Goal: Task Accomplishment & Management: Complete application form

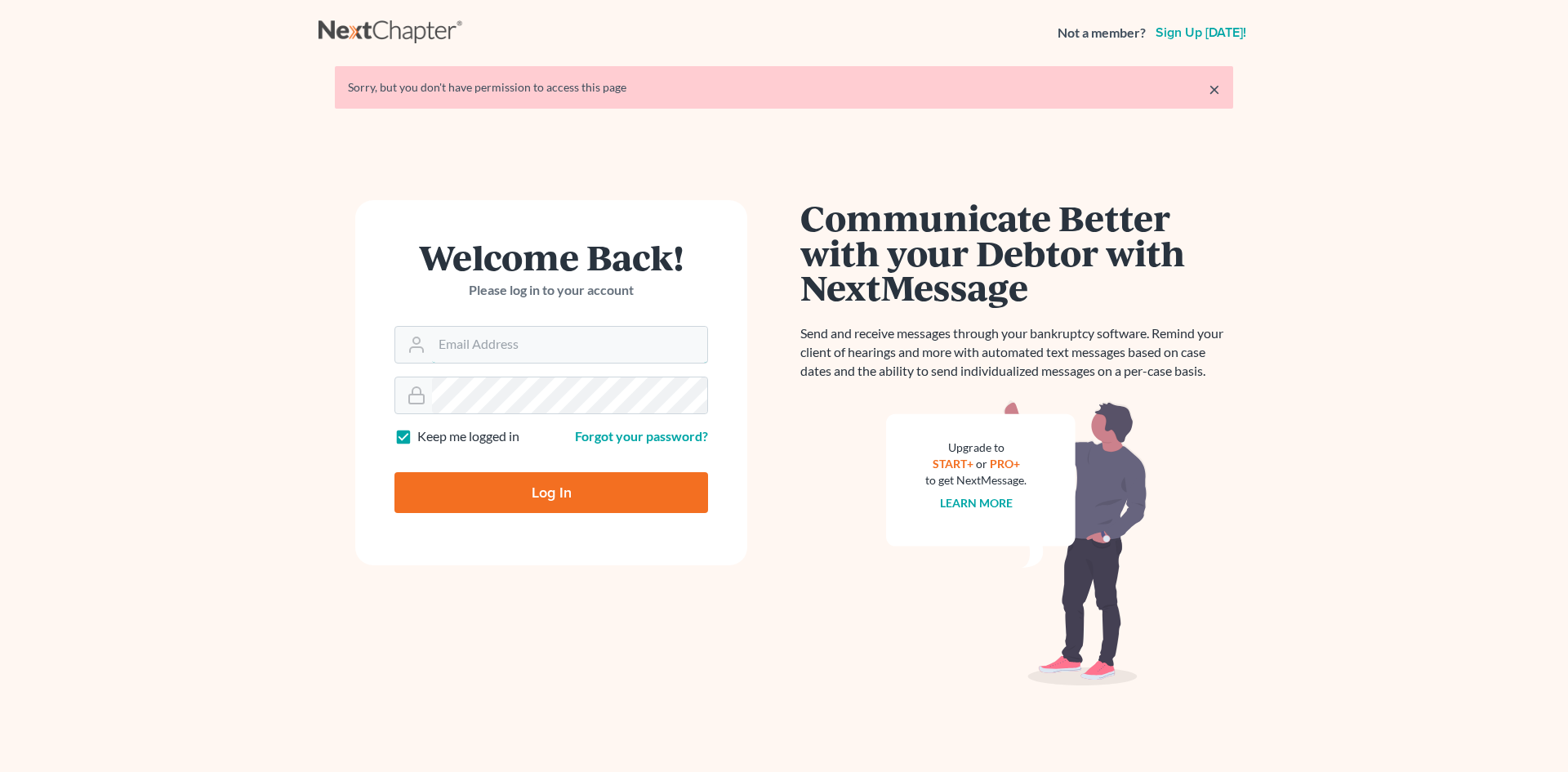
type input "[EMAIL_ADDRESS][DOMAIN_NAME]"
type input "Thinking..."
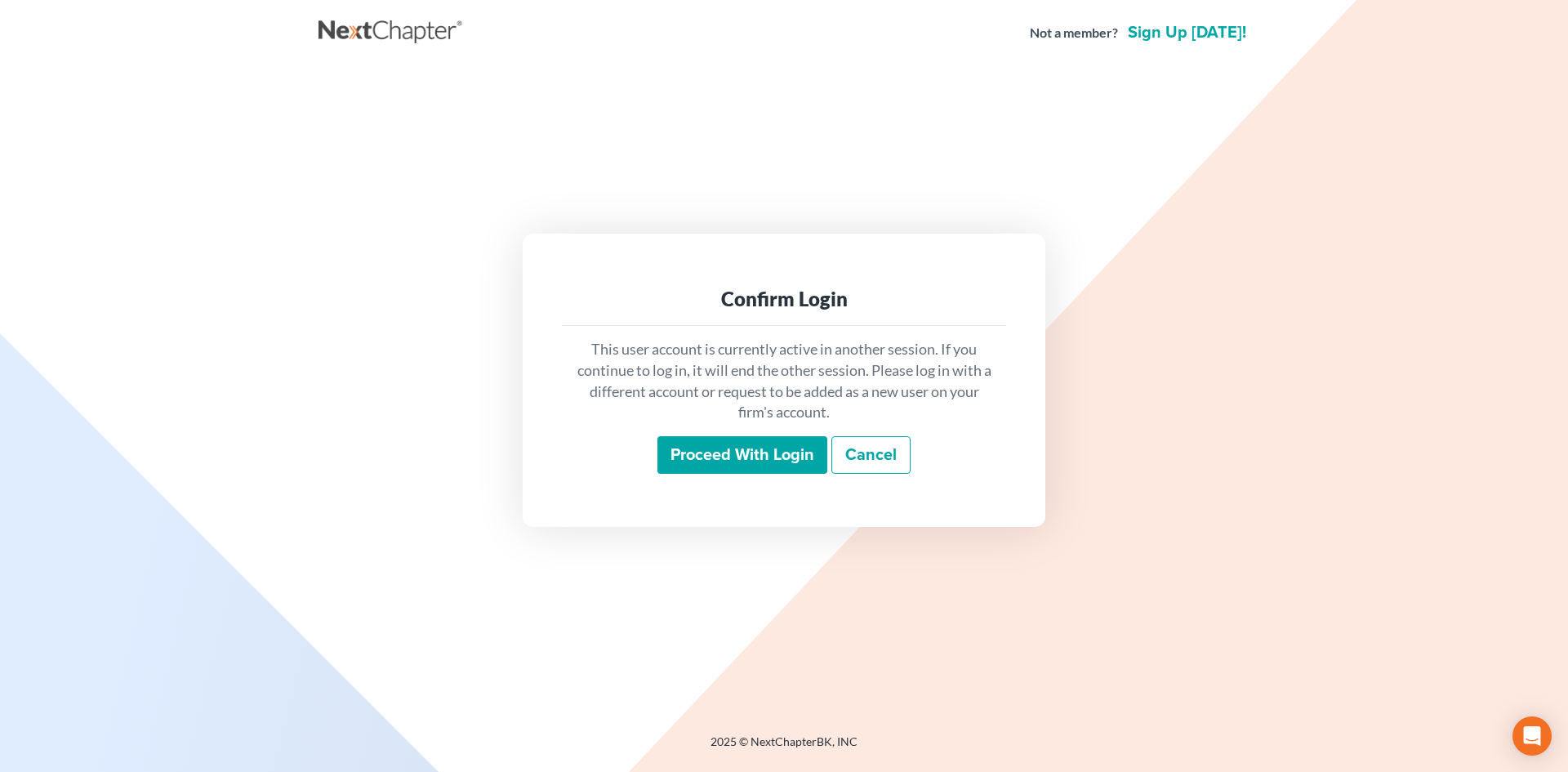
click at [688, 463] on input "Proceed with login" at bounding box center [743, 455] width 170 height 38
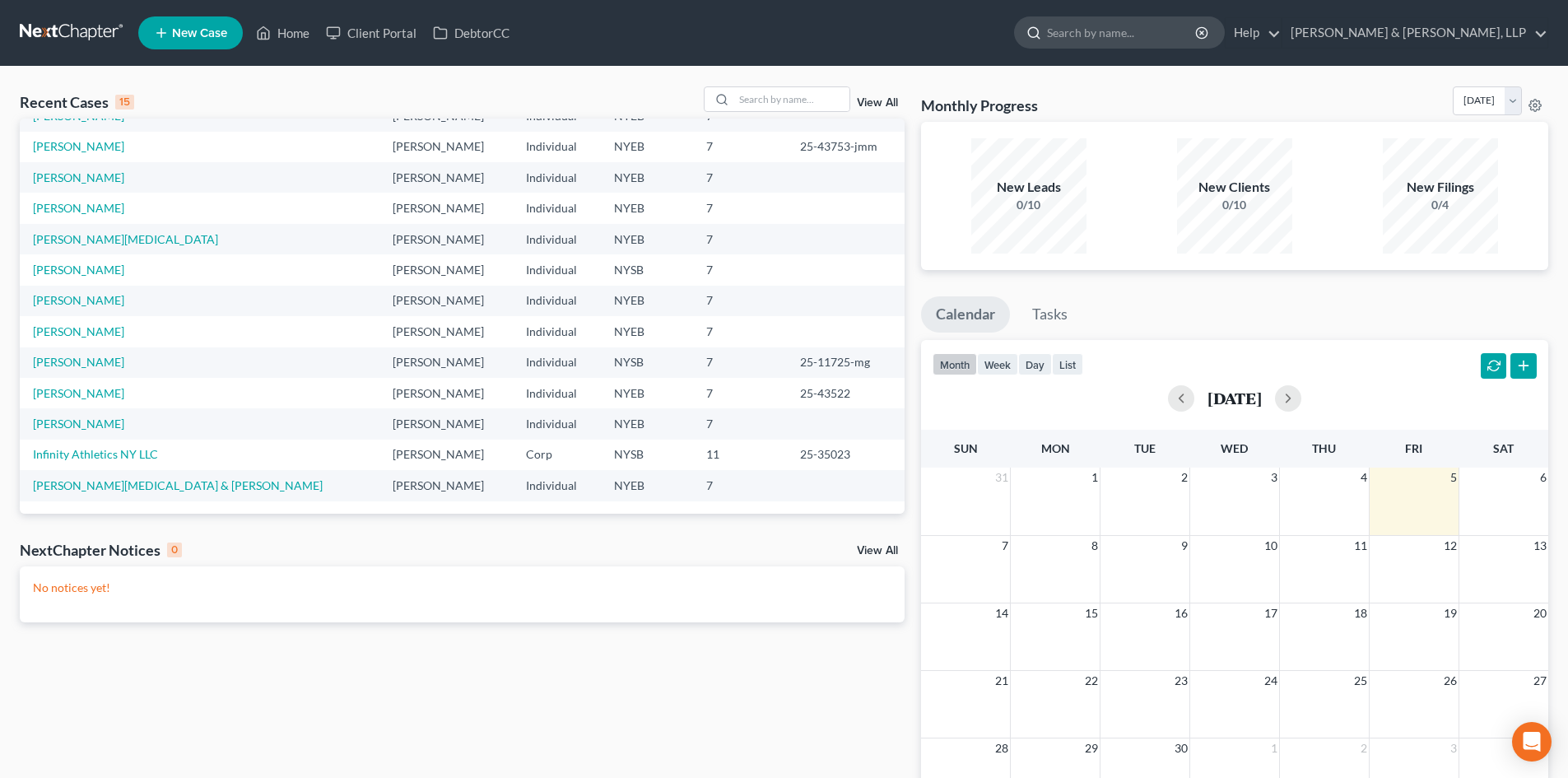
click at [1197, 28] on input "search" at bounding box center [1122, 32] width 151 height 30
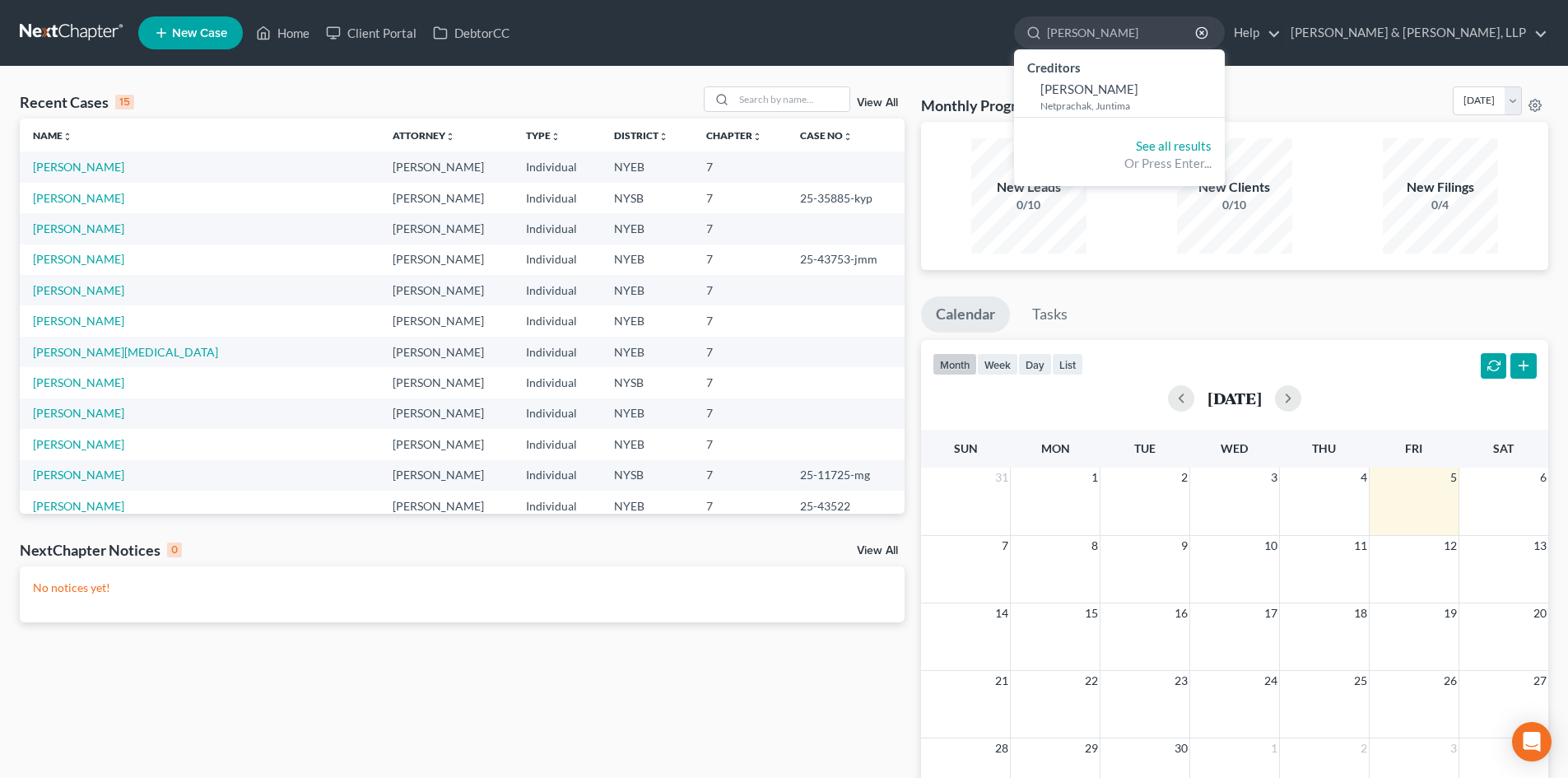
type input "[PERSON_NAME]"
click at [186, 21] on link "New Case" at bounding box center [191, 33] width 104 height 33
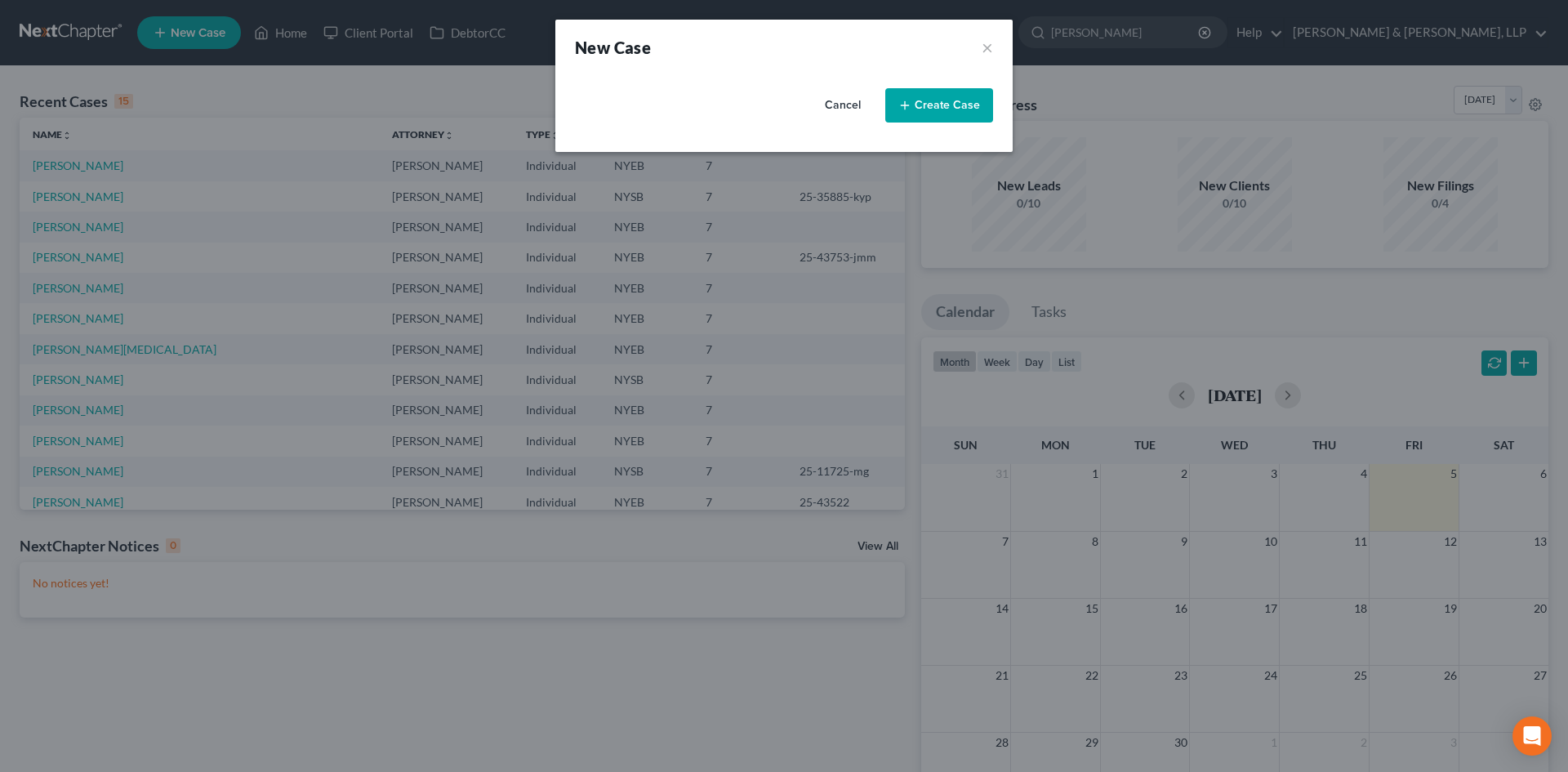
select select "53"
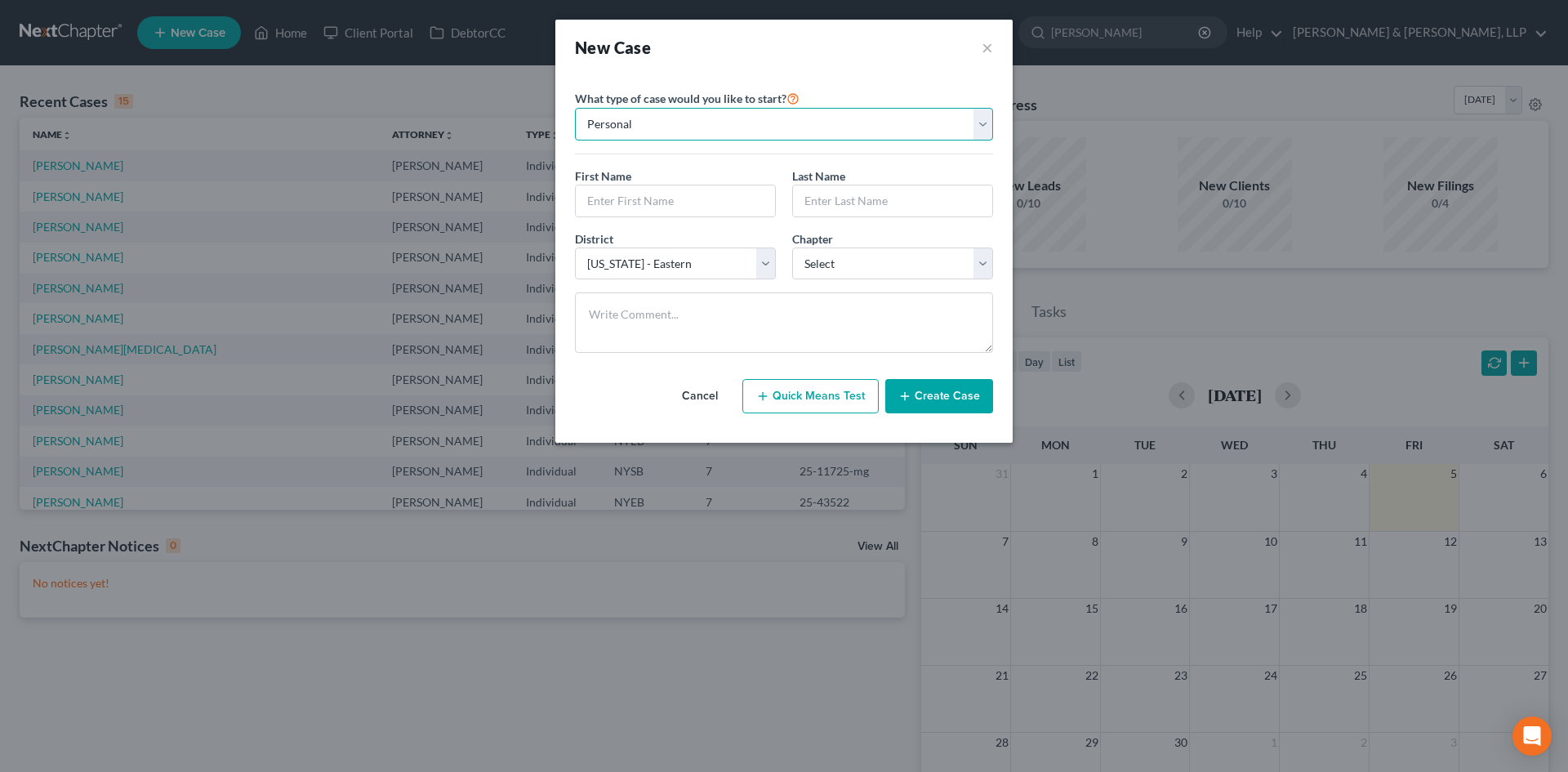
click at [692, 118] on select "Personal Business" at bounding box center [784, 124] width 418 height 33
click at [575, 108] on select "Personal Business" at bounding box center [784, 124] width 418 height 33
click at [673, 207] on input "text" at bounding box center [675, 201] width 199 height 31
type input "[PERSON_NAME]"
click at [880, 195] on input "text" at bounding box center [893, 201] width 199 height 31
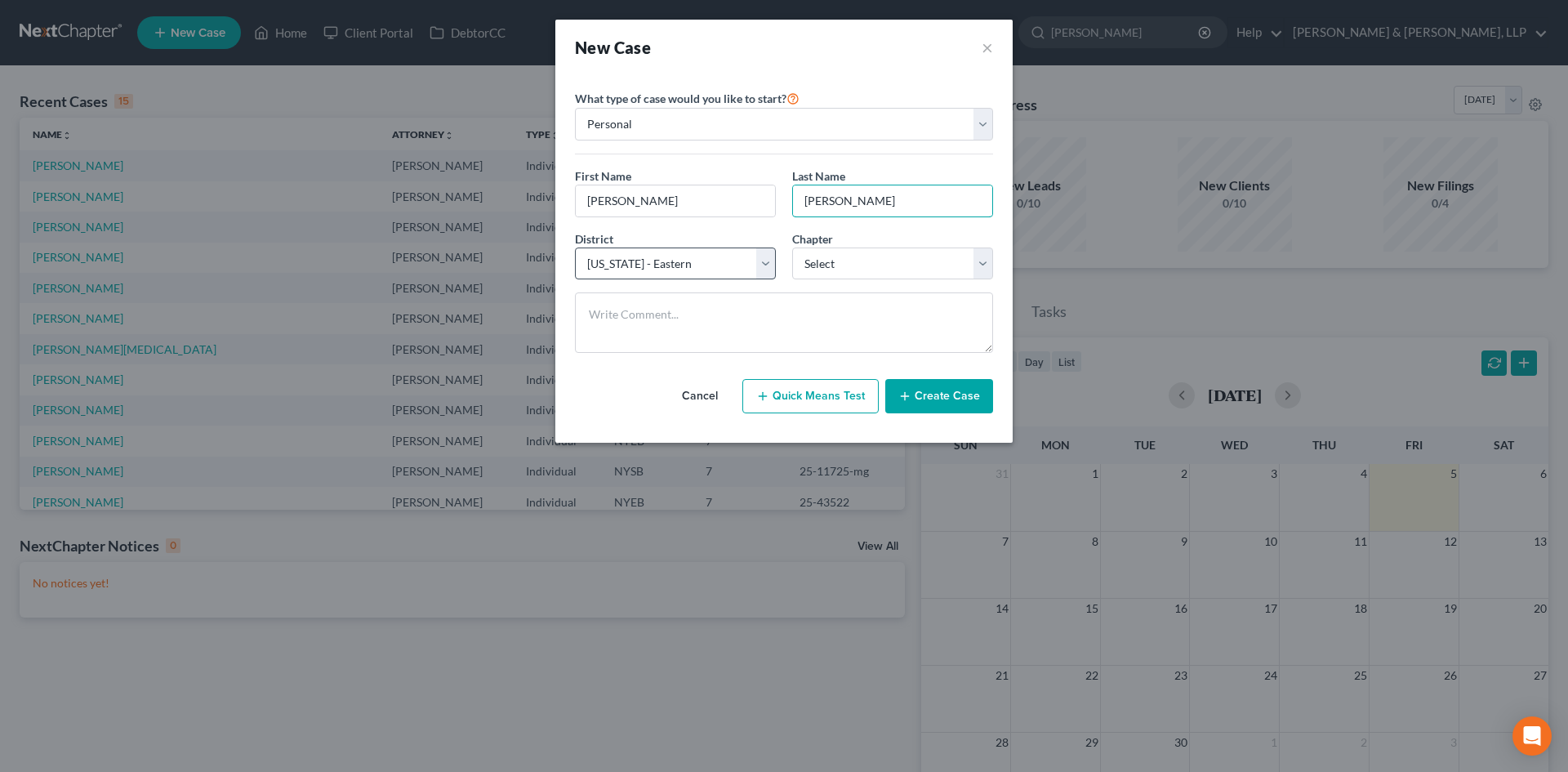
type input "[PERSON_NAME]"
click at [768, 263] on select "Select [US_STATE] - [GEOGRAPHIC_DATA] [US_STATE] - [GEOGRAPHIC_DATA][US_STATE] …" at bounding box center [675, 264] width 201 height 33
select select "55"
click at [575, 248] on select "Select [US_STATE] - [GEOGRAPHIC_DATA] [US_STATE] - [GEOGRAPHIC_DATA][US_STATE] …" at bounding box center [675, 264] width 201 height 33
click at [983, 269] on select "Select 7 11 12 13" at bounding box center [893, 264] width 201 height 33
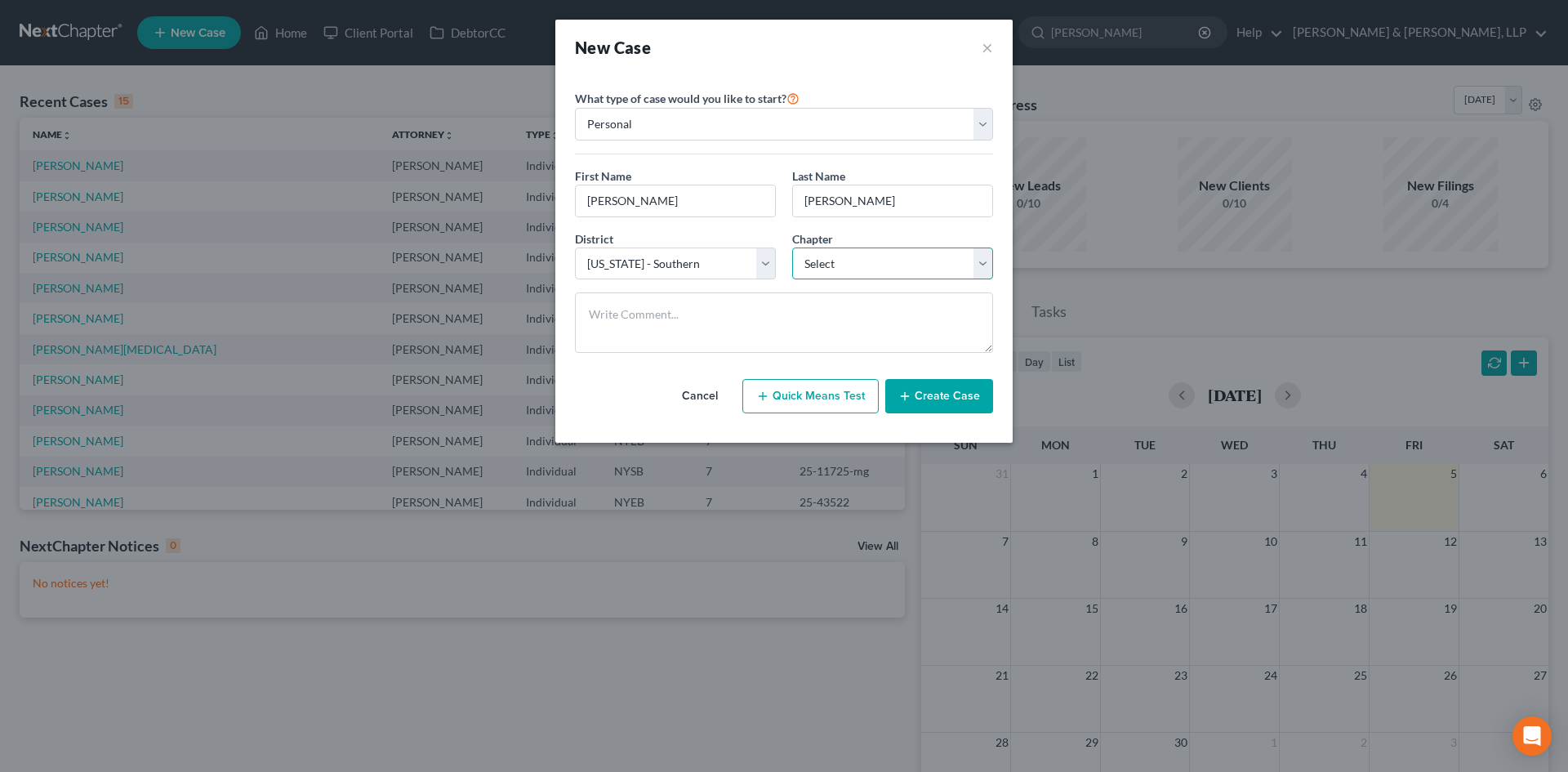
select select "0"
click at [793, 248] on select "Select 7 11 12 13" at bounding box center [893, 264] width 201 height 33
click at [925, 388] on button "Create Case" at bounding box center [939, 396] width 108 height 35
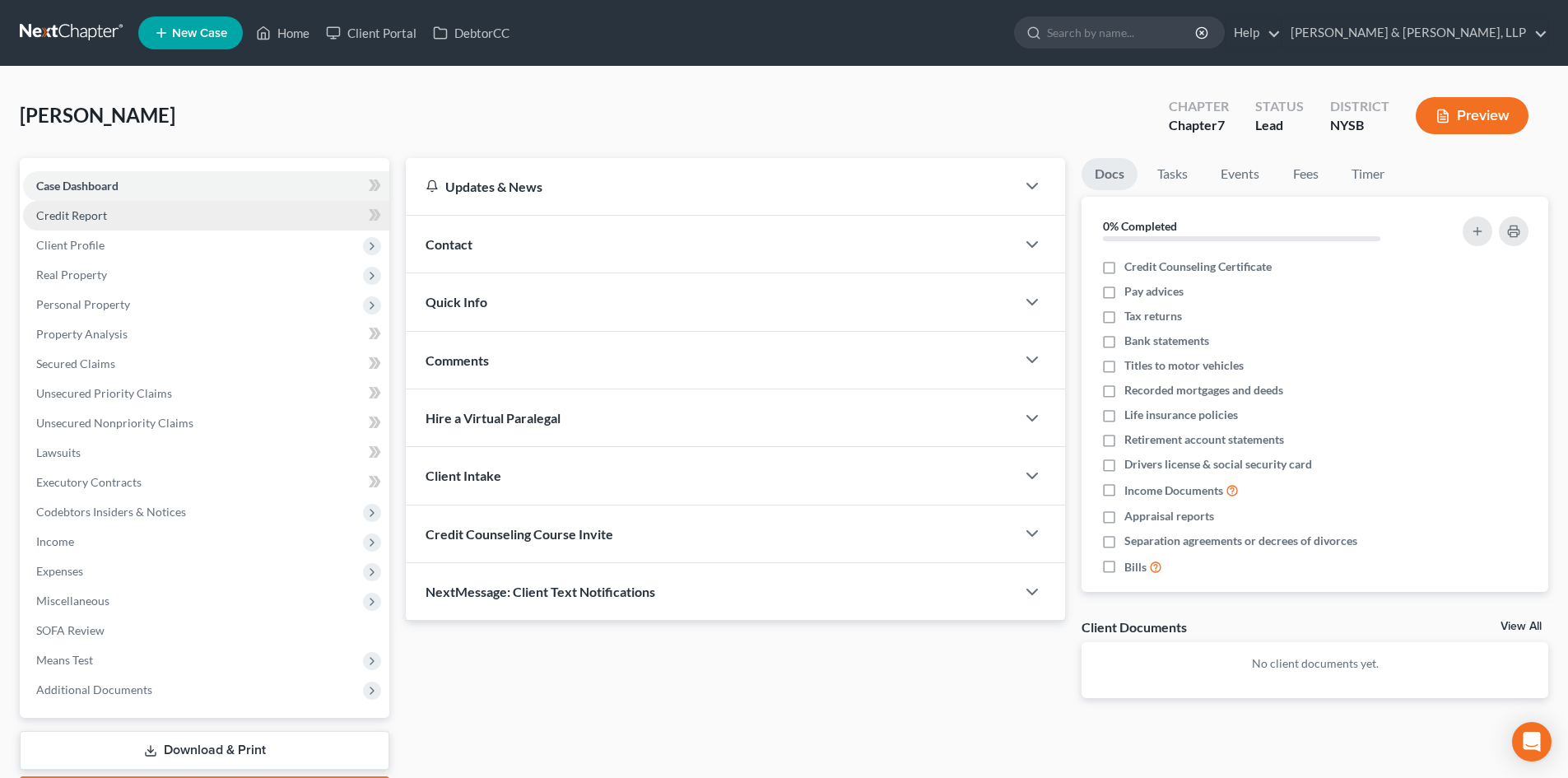
click at [107, 218] on link "Credit Report" at bounding box center [205, 216] width 366 height 30
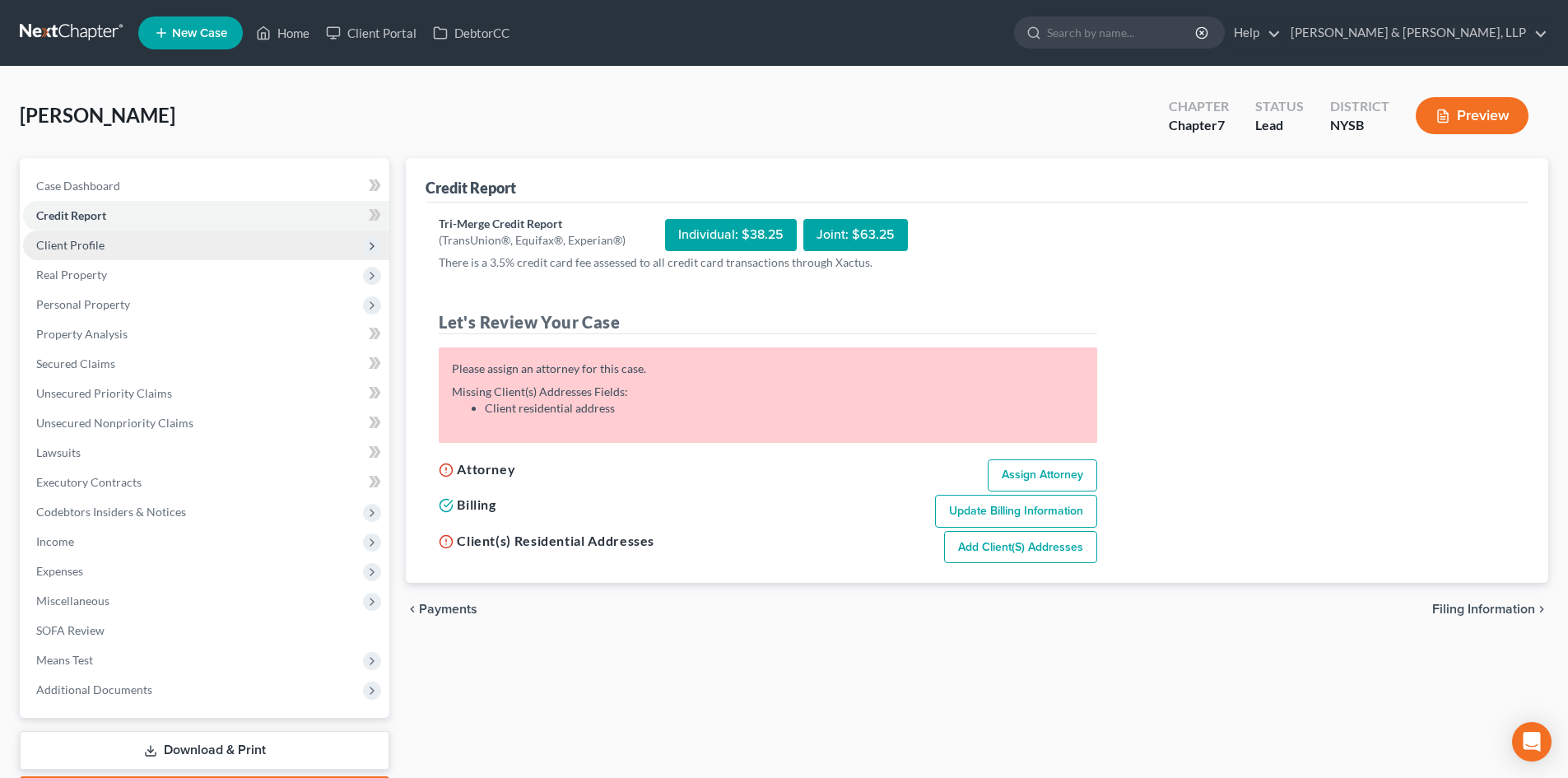
click at [101, 240] on span "Client Profile" at bounding box center [70, 245] width 69 height 14
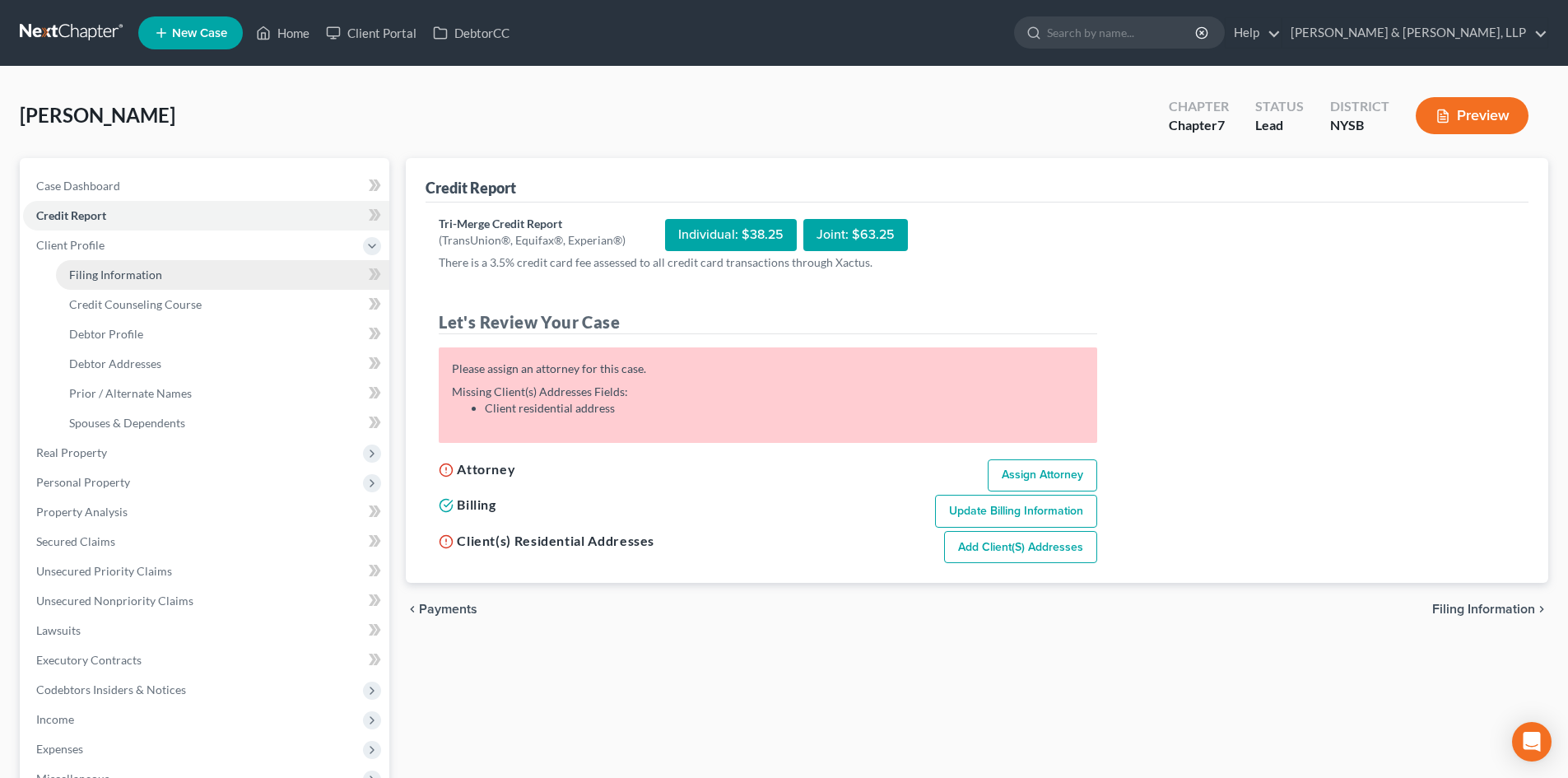
click at [131, 285] on link "Filing Information" at bounding box center [222, 275] width 333 height 30
select select "1"
select select "0"
select select "55"
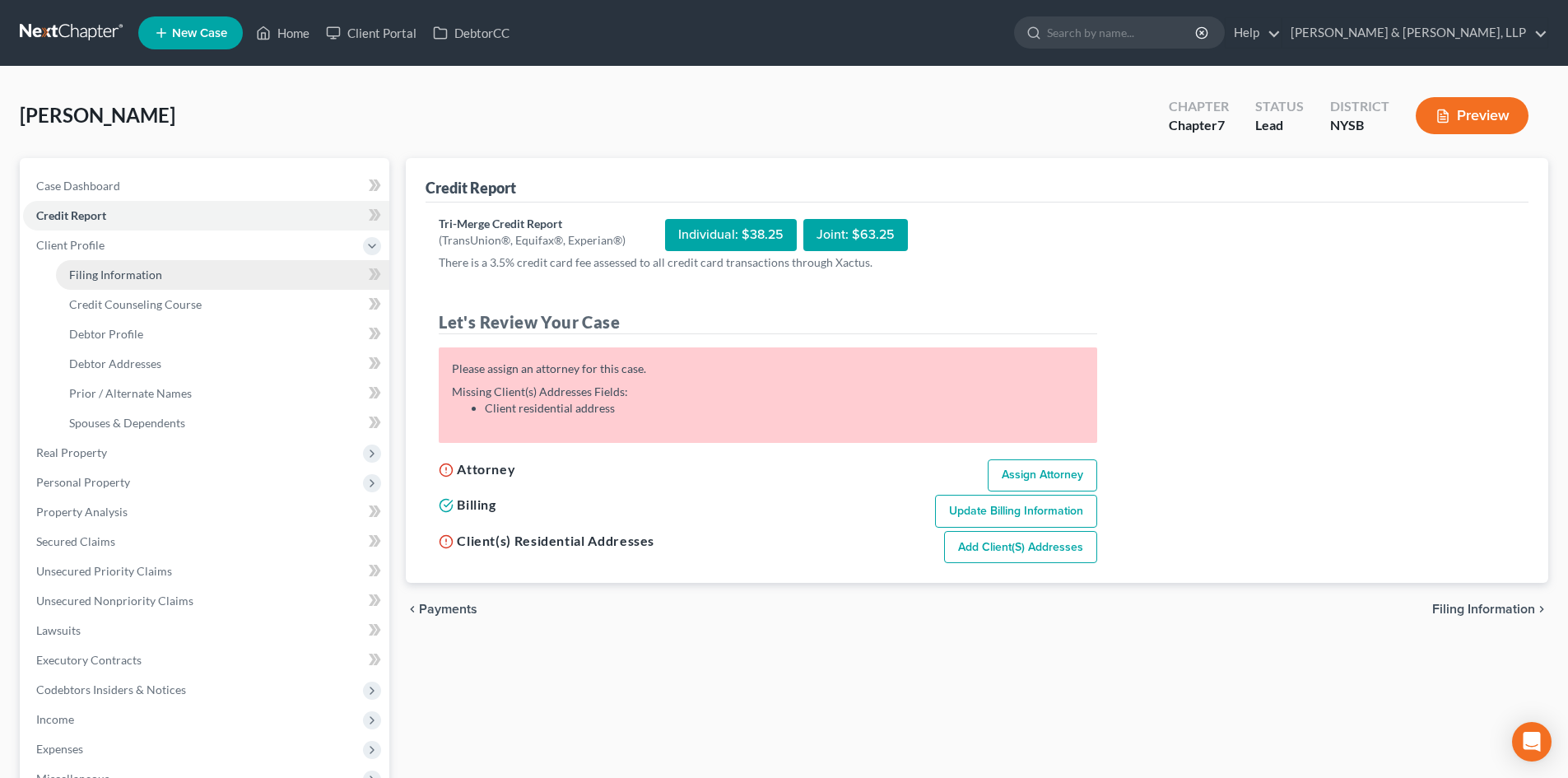
select select "35"
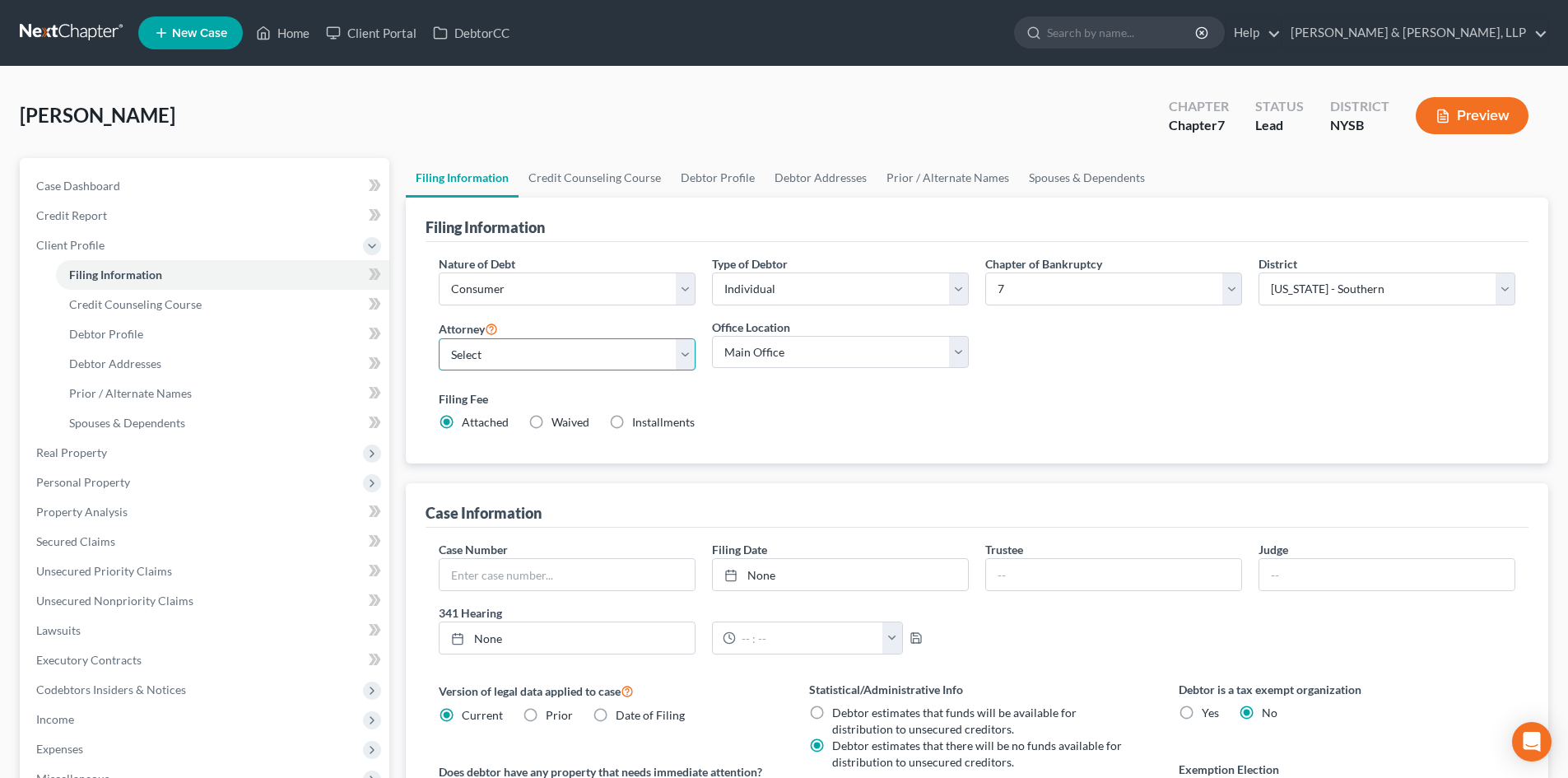
click at [566, 355] on select "Select [PERSON_NAME] [PERSON_NAME] - NYSB" at bounding box center [566, 355] width 257 height 33
select select "1"
click at [439, 339] on select "Select [PERSON_NAME] [PERSON_NAME] - NYSB" at bounding box center [566, 355] width 257 height 33
click at [372, 270] on icon at bounding box center [372, 273] width 8 height 11
click at [375, 274] on icon at bounding box center [372, 273] width 8 height 11
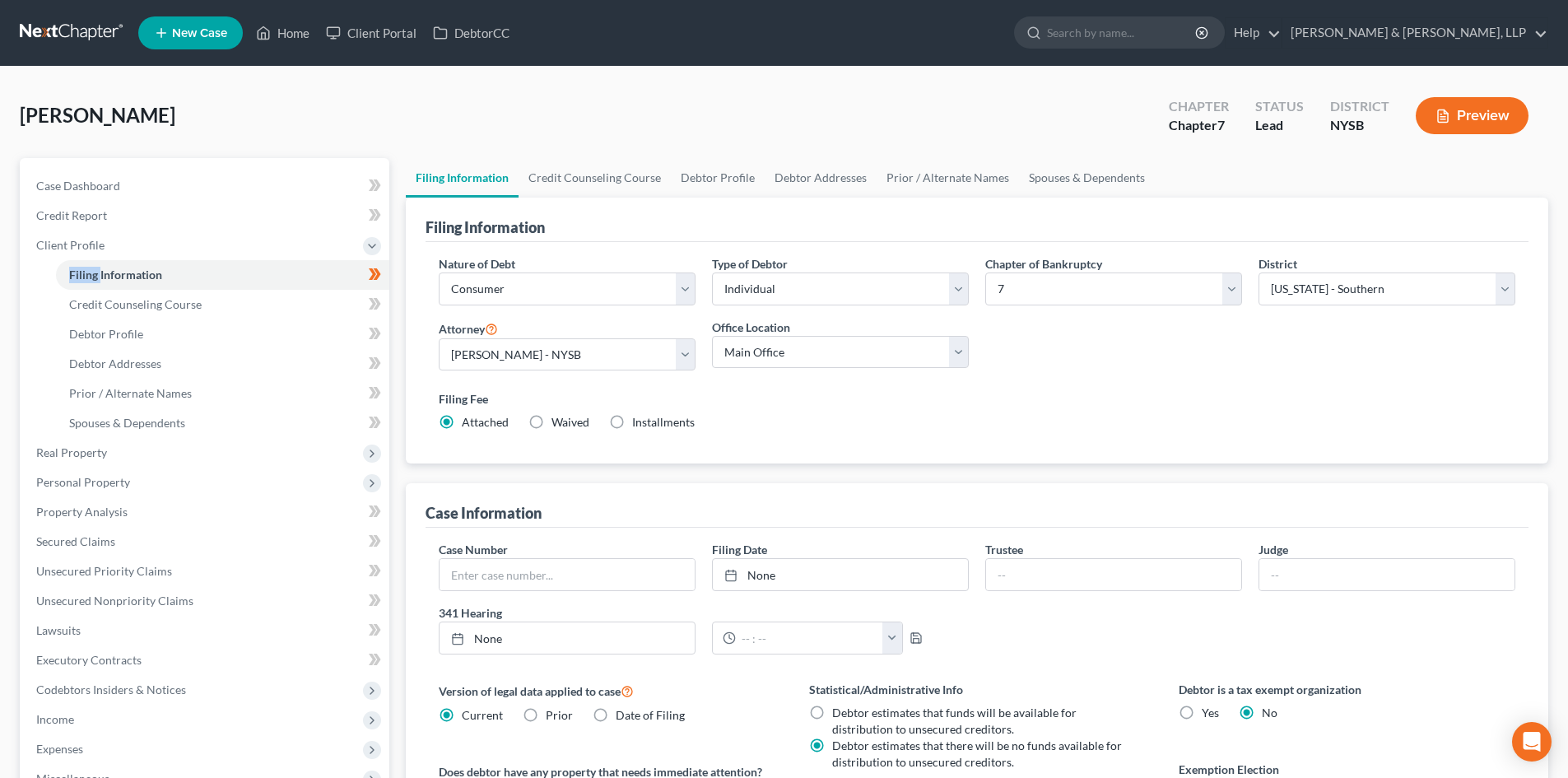
click at [375, 274] on icon at bounding box center [372, 273] width 8 height 11
click at [229, 280] on link "Filing Information" at bounding box center [222, 275] width 333 height 30
click at [220, 249] on span "Client Profile" at bounding box center [205, 245] width 366 height 30
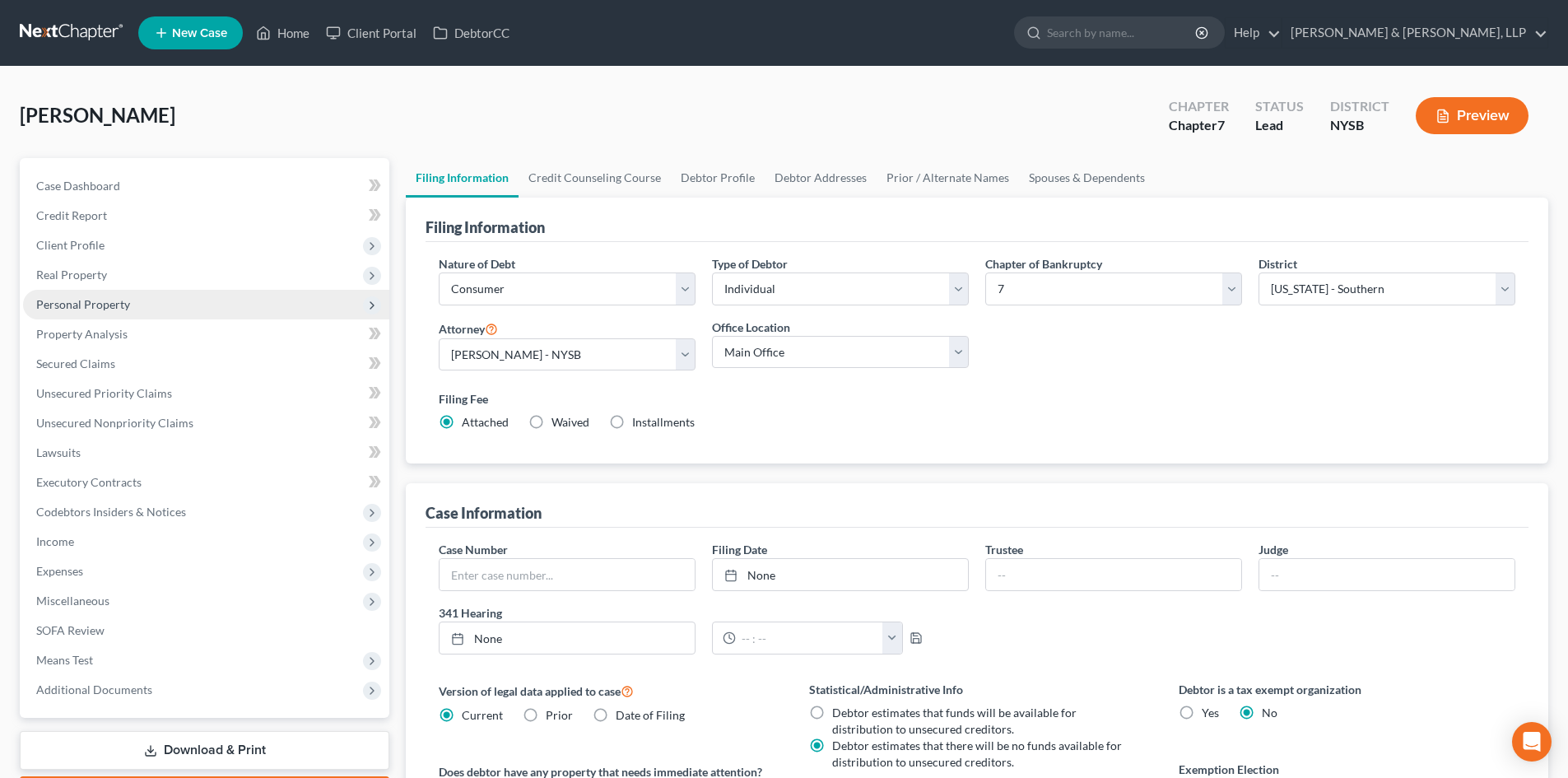
click at [111, 295] on span "Personal Property" at bounding box center [205, 305] width 366 height 30
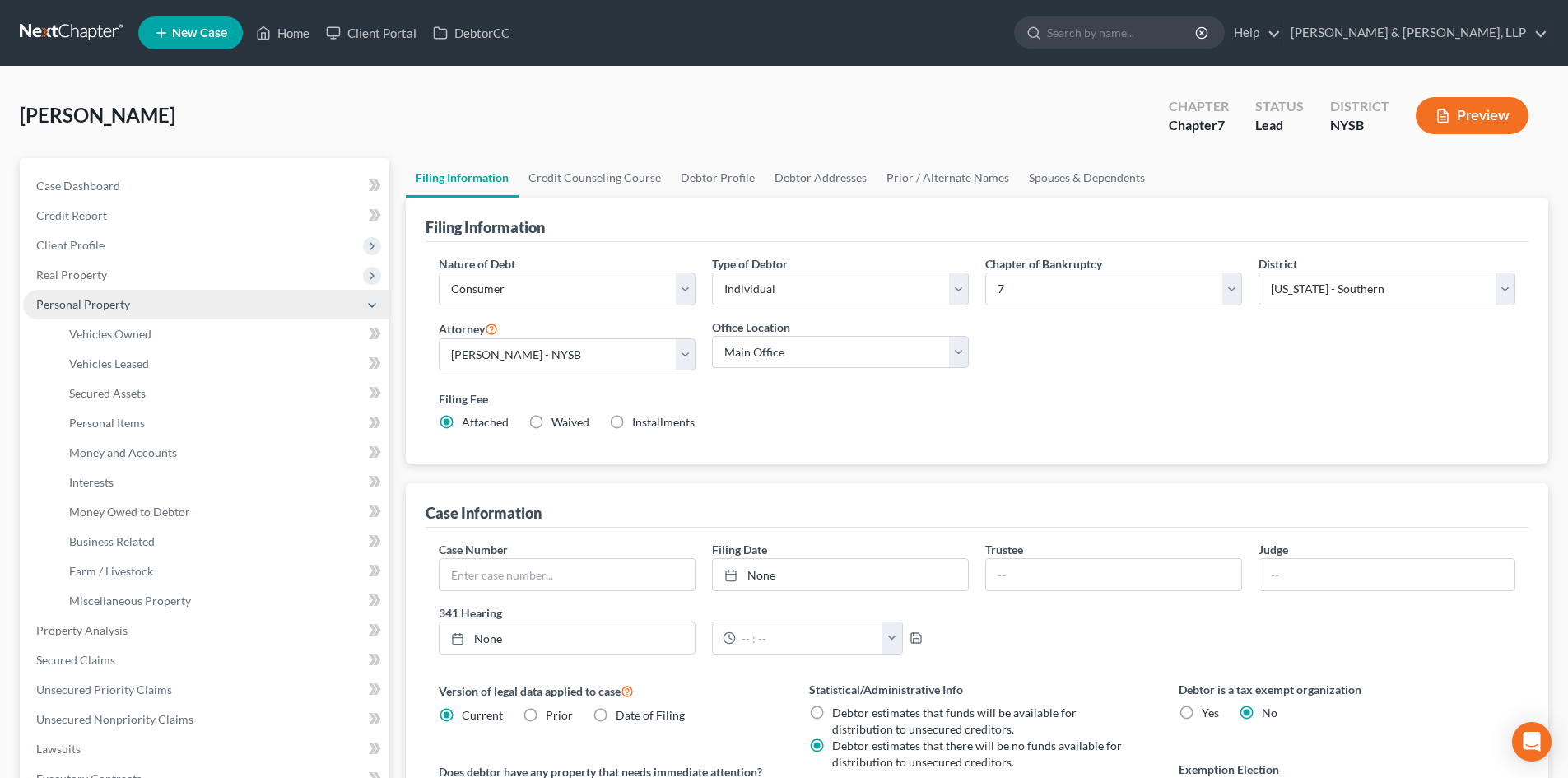
click at [101, 302] on span "Personal Property" at bounding box center [84, 305] width 94 height 14
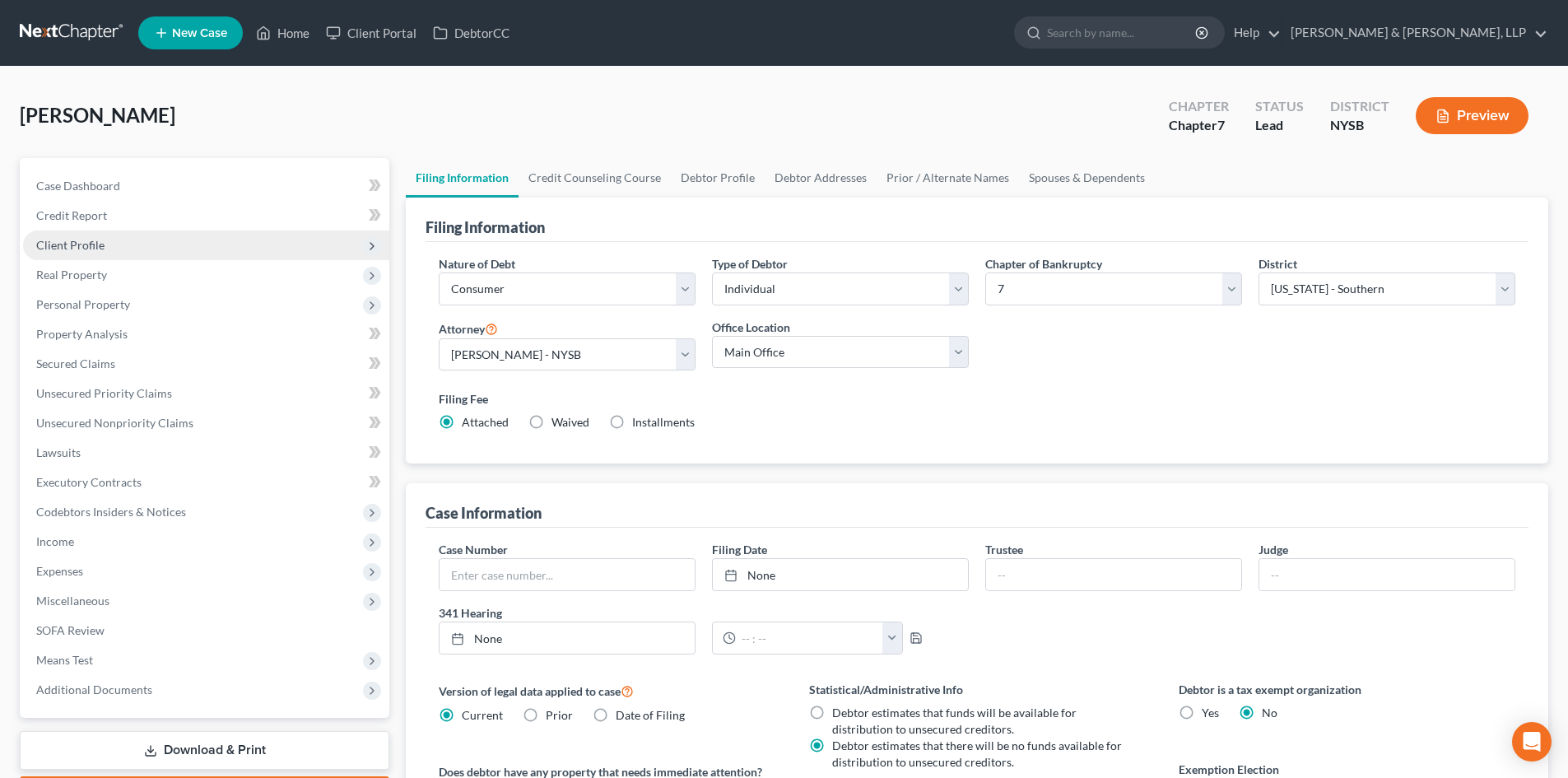
click at [95, 231] on span "Client Profile" at bounding box center [205, 245] width 366 height 30
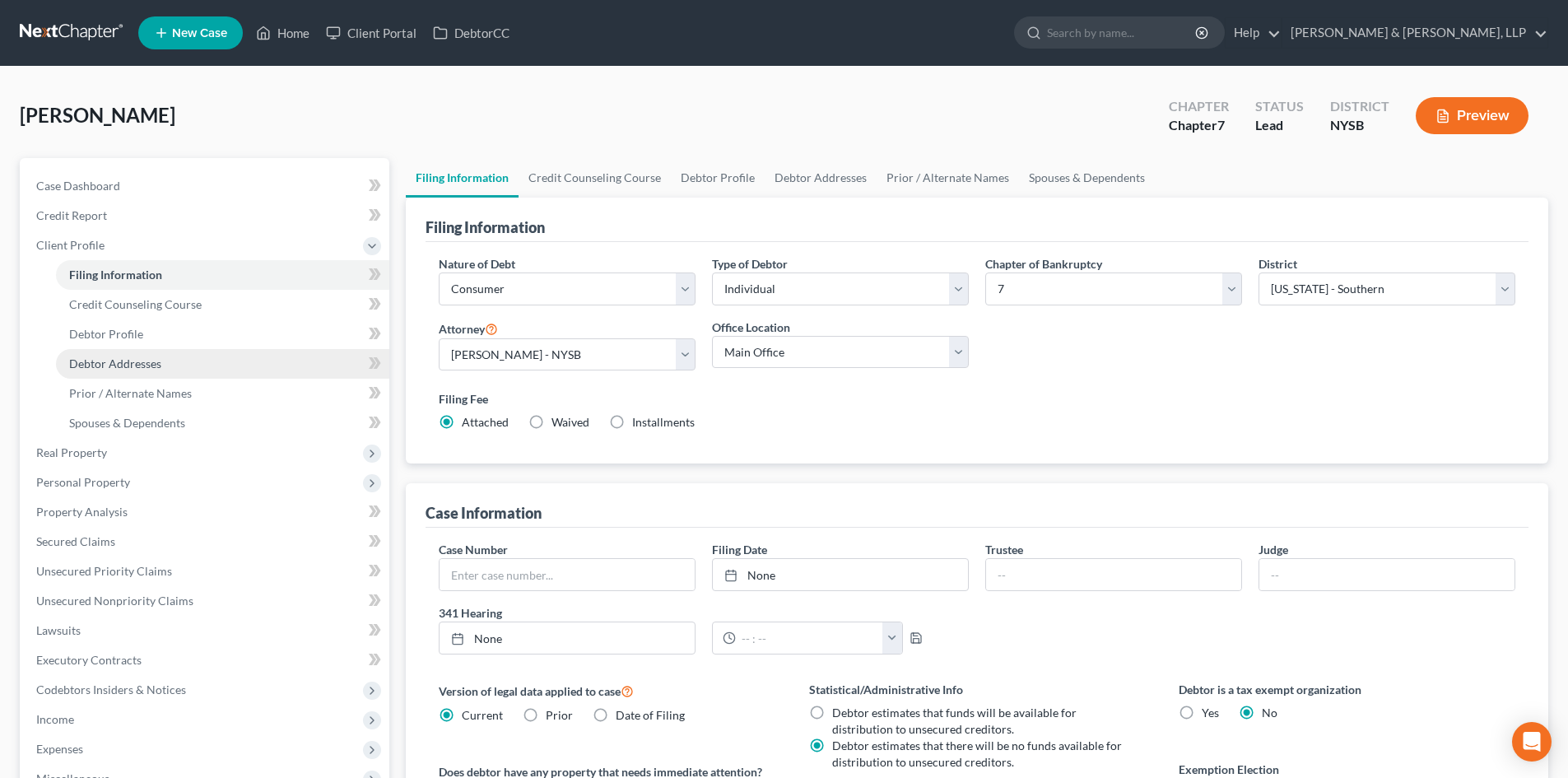
click at [97, 366] on span "Debtor Addresses" at bounding box center [115, 364] width 92 height 14
select select "0"
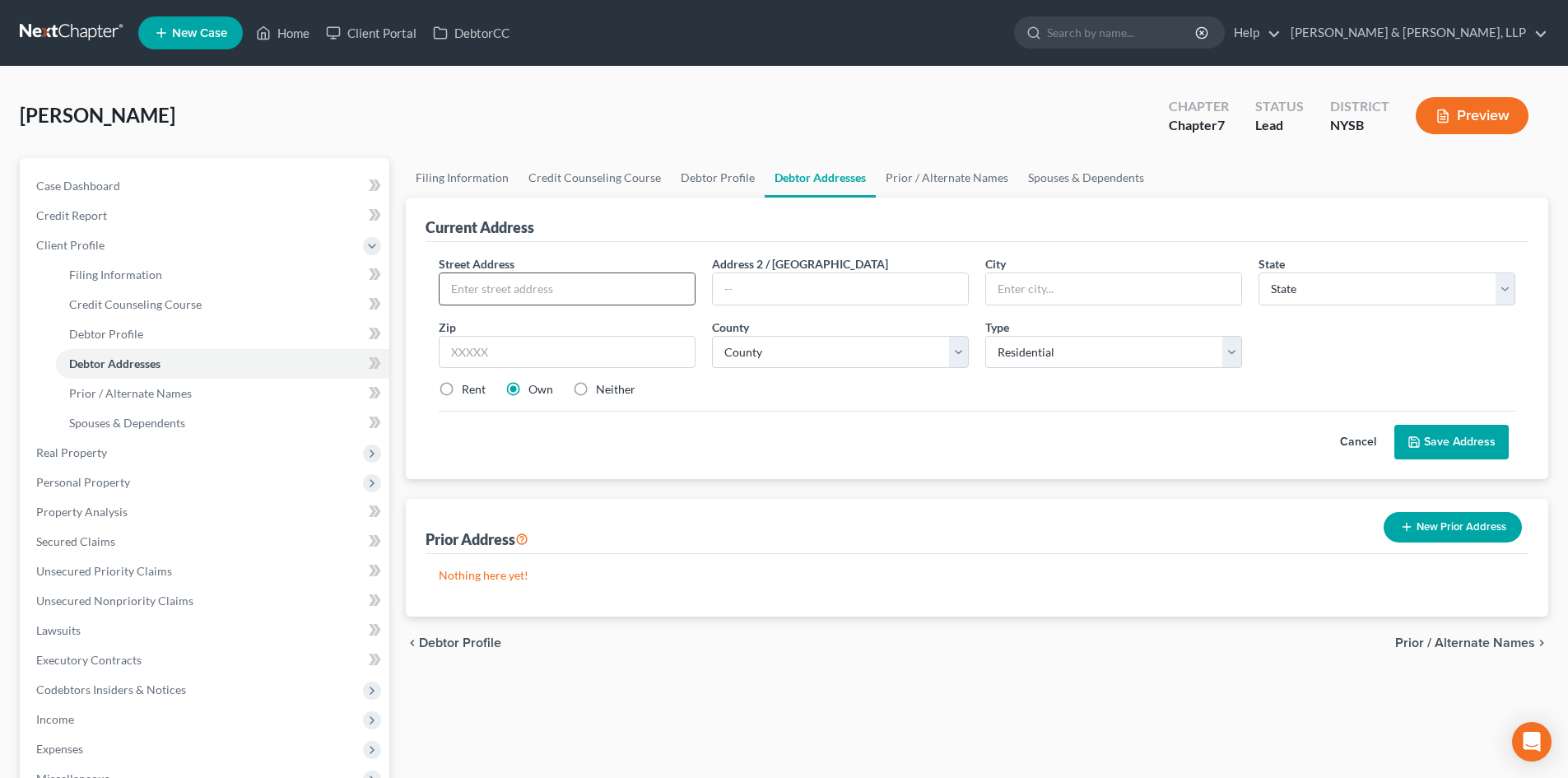
click at [589, 285] on input "text" at bounding box center [566, 289] width 255 height 31
type input "[STREET_ADDRESS]"
click at [745, 298] on input "text" at bounding box center [840, 289] width 255 height 31
type input "Apt. A3"
click at [1156, 297] on input "text" at bounding box center [1113, 289] width 255 height 31
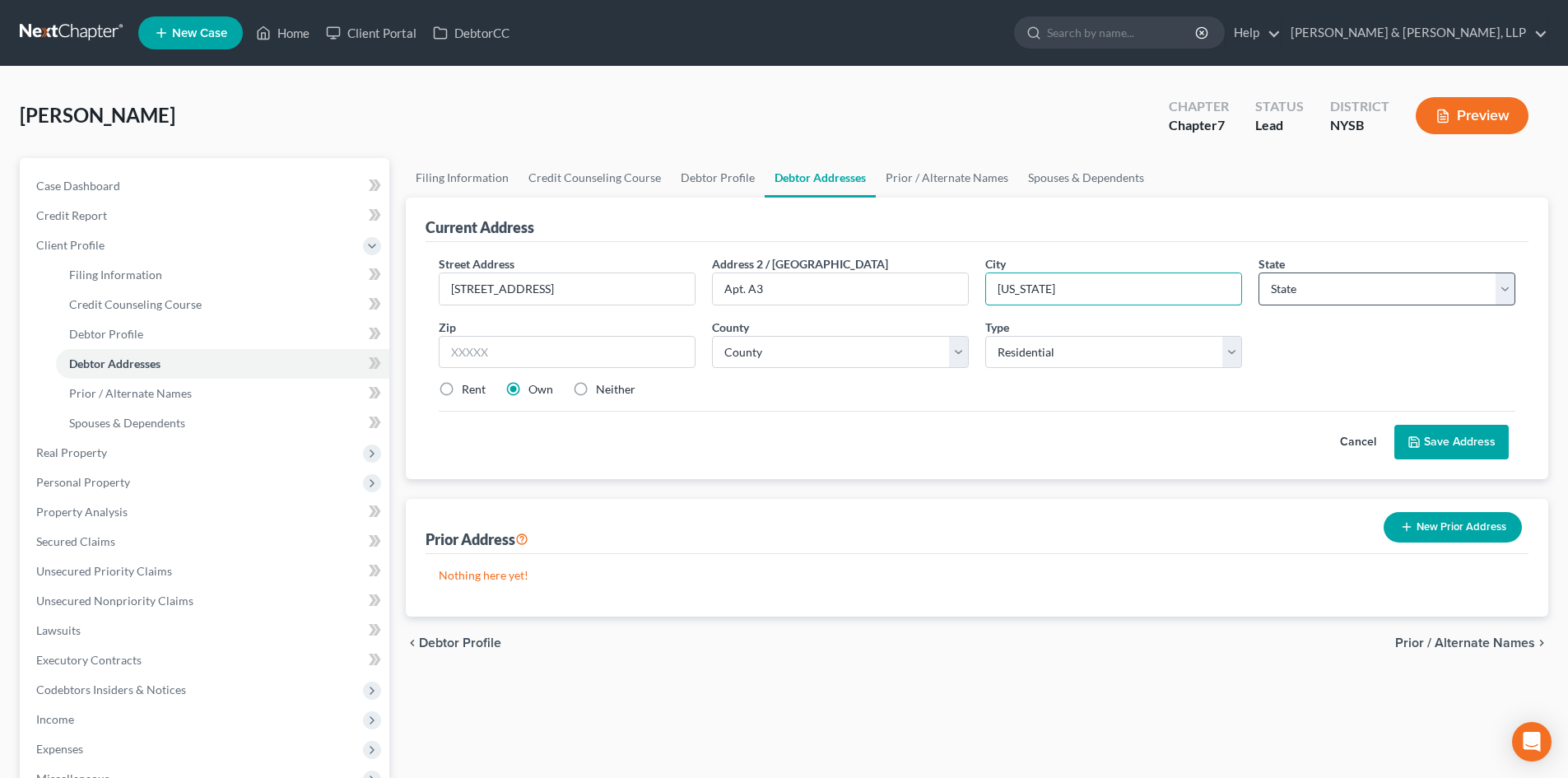
type input "[US_STATE]"
click at [1294, 298] on select "State [US_STATE] AK AR AZ CA CO CT DE DC [GEOGRAPHIC_DATA] [GEOGRAPHIC_DATA] GU…" at bounding box center [1386, 289] width 257 height 33
select select "35"
click at [1258, 272] on select "State [US_STATE] AK AR AZ CA CO CT DE DC [GEOGRAPHIC_DATA] [GEOGRAPHIC_DATA] GU…" at bounding box center [1386, 289] width 257 height 33
click at [513, 352] on input "text" at bounding box center [566, 352] width 257 height 33
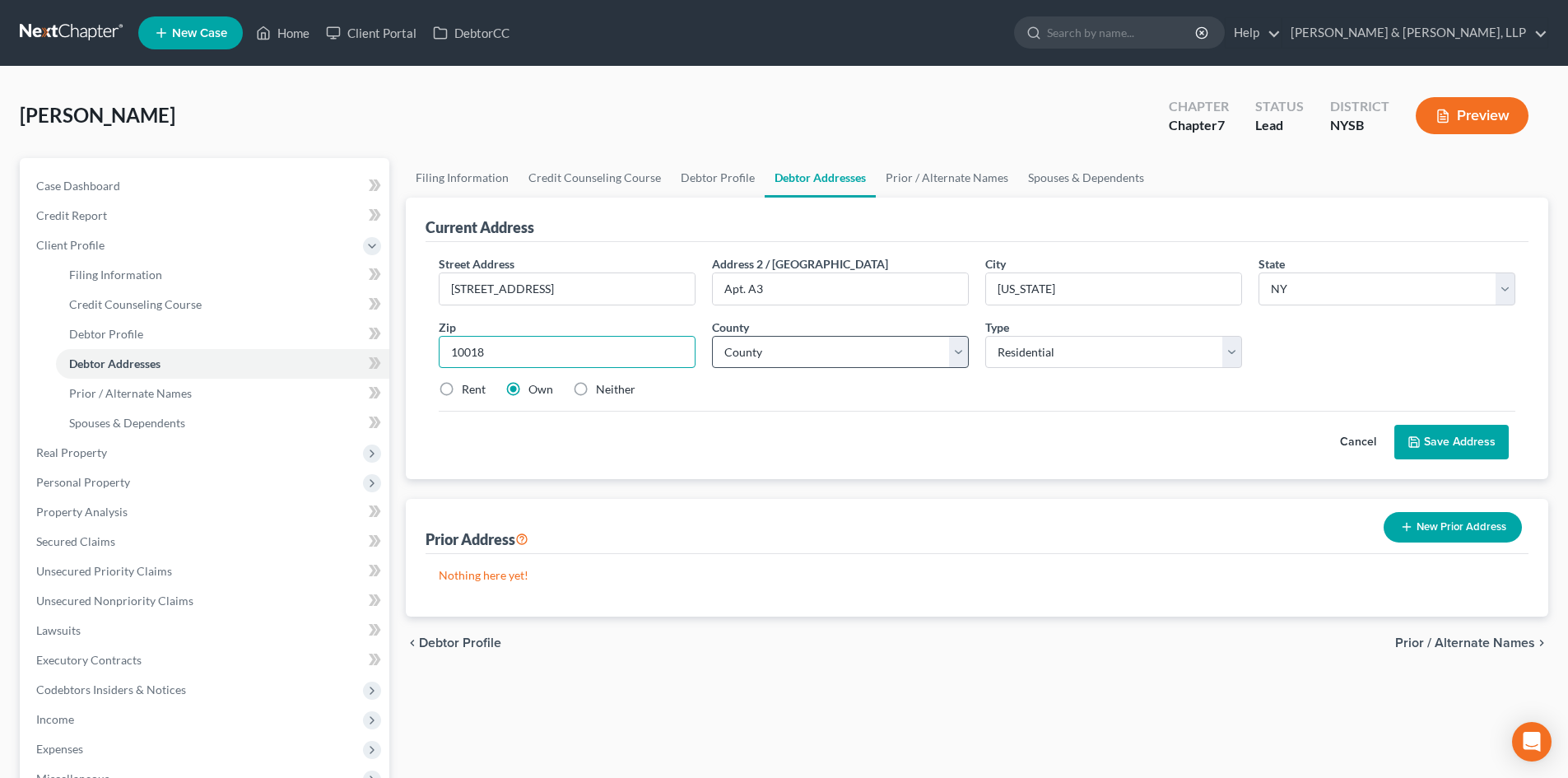
type input "10018"
click at [806, 357] on select "County [GEOGRAPHIC_DATA] [GEOGRAPHIC_DATA] [GEOGRAPHIC_DATA] [GEOGRAPHIC_DATA] …" at bounding box center [840, 352] width 257 height 33
select select "30"
click at [712, 336] on select "County [GEOGRAPHIC_DATA] [GEOGRAPHIC_DATA] [GEOGRAPHIC_DATA] [GEOGRAPHIC_DATA] …" at bounding box center [840, 352] width 257 height 33
click at [1079, 352] on select "Select Residential Mailing Rental Business" at bounding box center [1113, 352] width 257 height 33
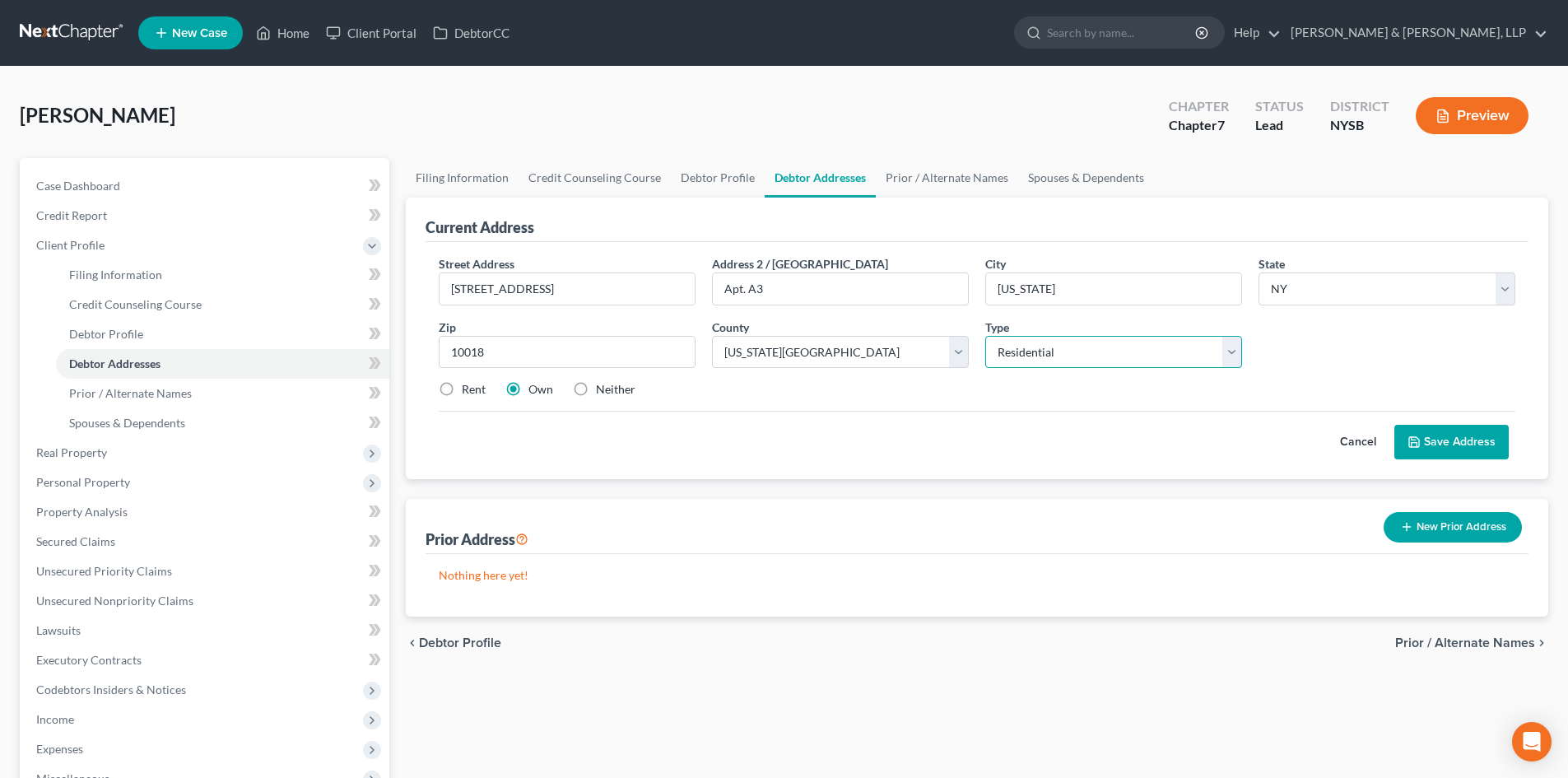
click at [1079, 352] on select "Select Residential Mailing Rental Business" at bounding box center [1113, 352] width 257 height 33
click at [1444, 456] on button "Save Address" at bounding box center [1451, 442] width 114 height 35
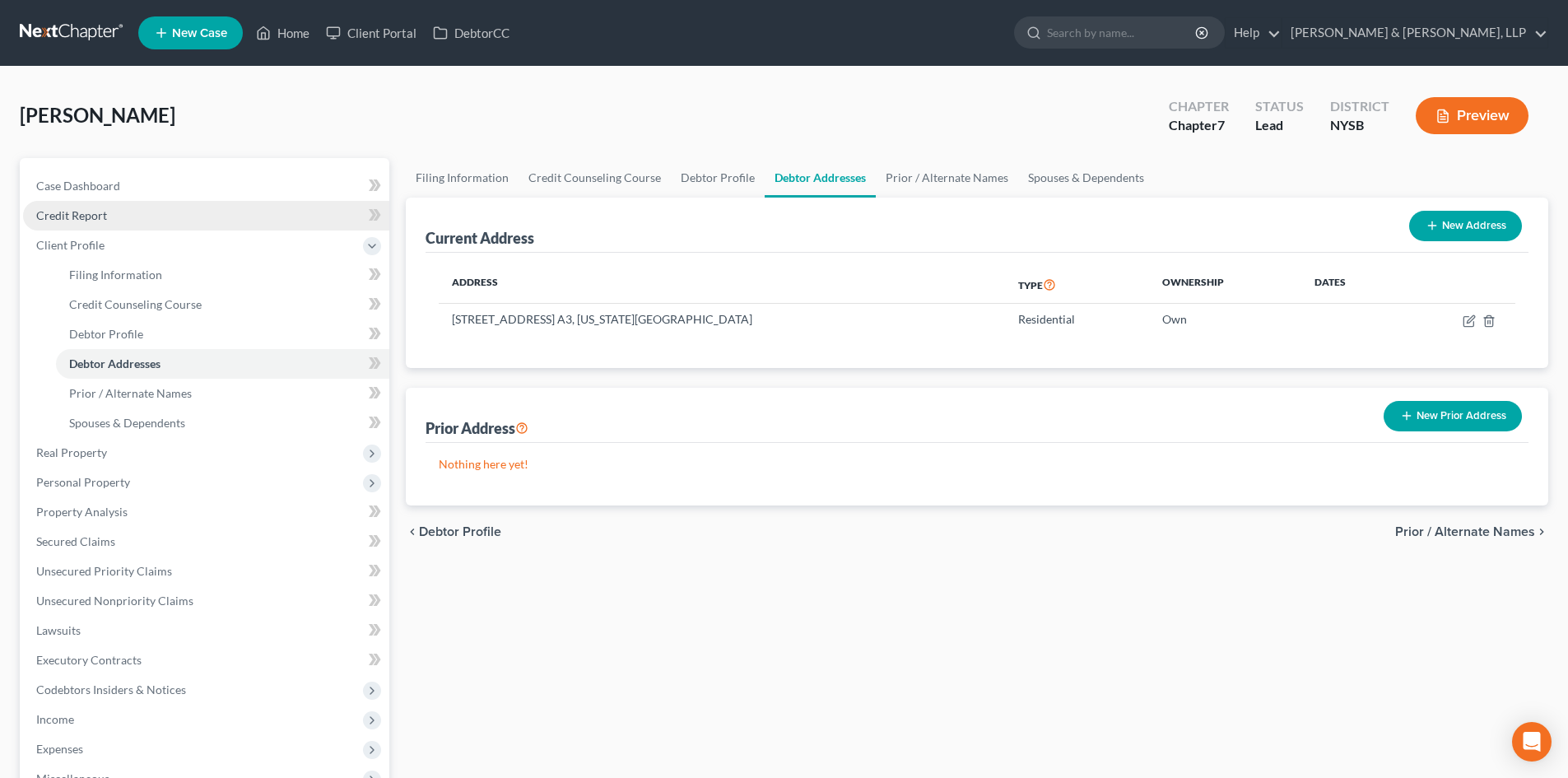
click at [197, 210] on link "Credit Report" at bounding box center [205, 216] width 366 height 30
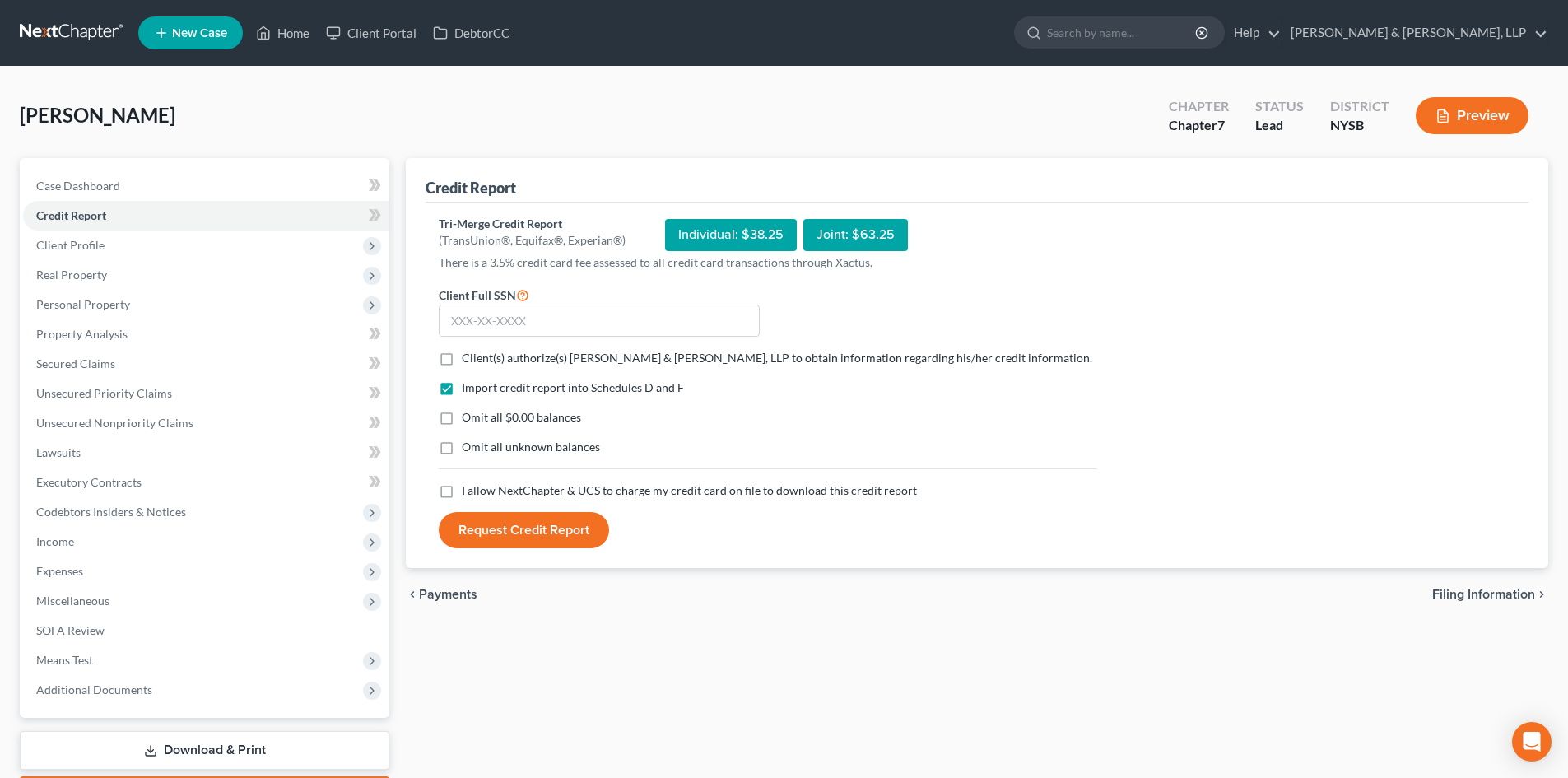
drag, startPoint x: 441, startPoint y: 362, endPoint x: 452, endPoint y: 383, distance: 23.7
click at [462, 362] on label "Client(s) authorize(s) [PERSON_NAME] & [PERSON_NAME], LLP to obtain information…" at bounding box center [777, 358] width 631 height 17
click at [468, 360] on input "Client(s) authorize(s) [PERSON_NAME] & [PERSON_NAME], LLP to obtain information…" at bounding box center [473, 355] width 10 height 10
checkbox input "true"
click at [462, 416] on label "Omit all $0.00 balances" at bounding box center [521, 417] width 119 height 17
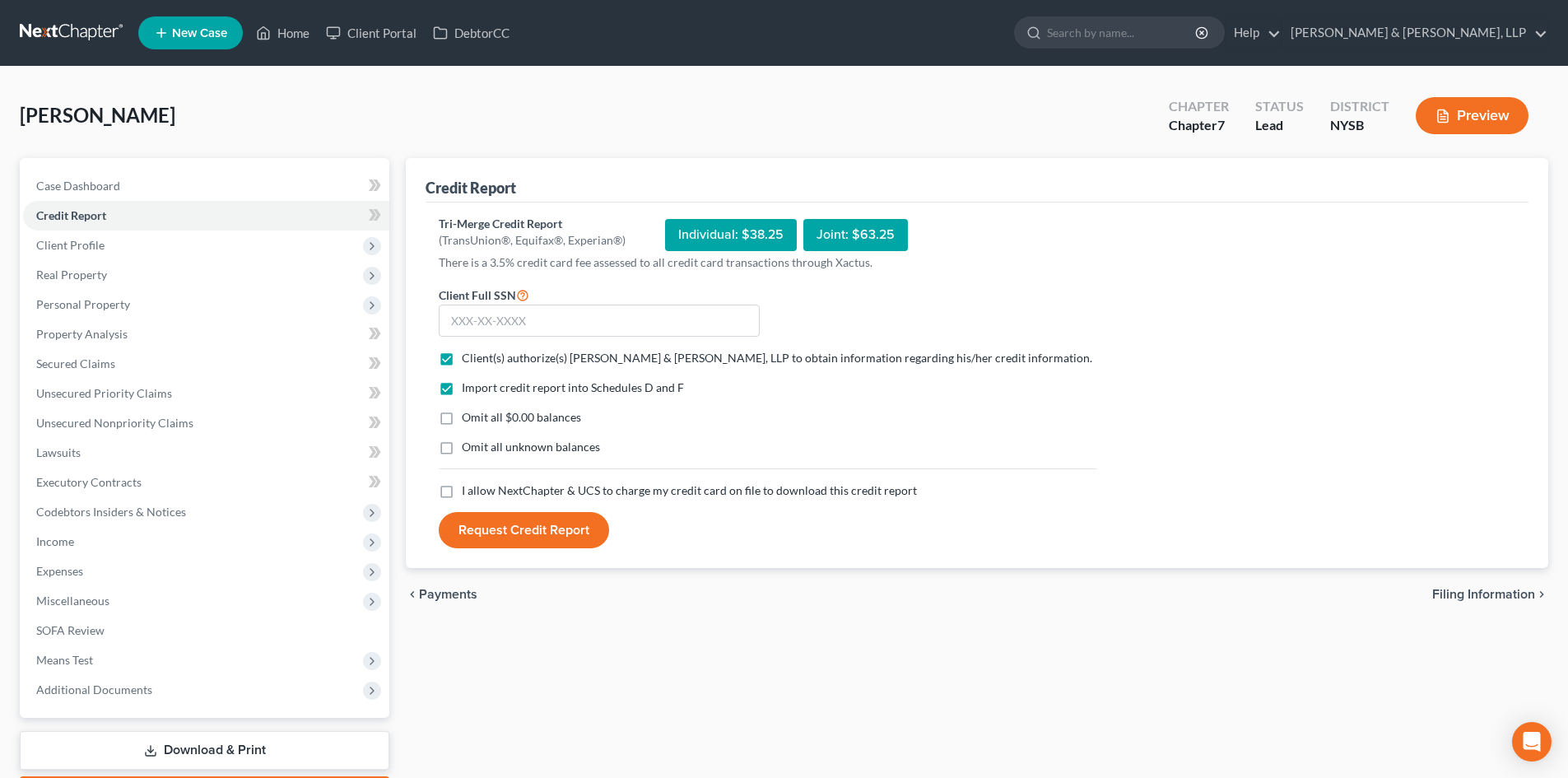
click at [468, 416] on input "Omit all $0.00 balances" at bounding box center [473, 414] width 10 height 10
checkbox input "true"
click at [462, 454] on label "Omit all unknown balances" at bounding box center [531, 446] width 138 height 17
click at [468, 450] on input "Omit all unknown balances" at bounding box center [473, 444] width 10 height 10
checkbox input "true"
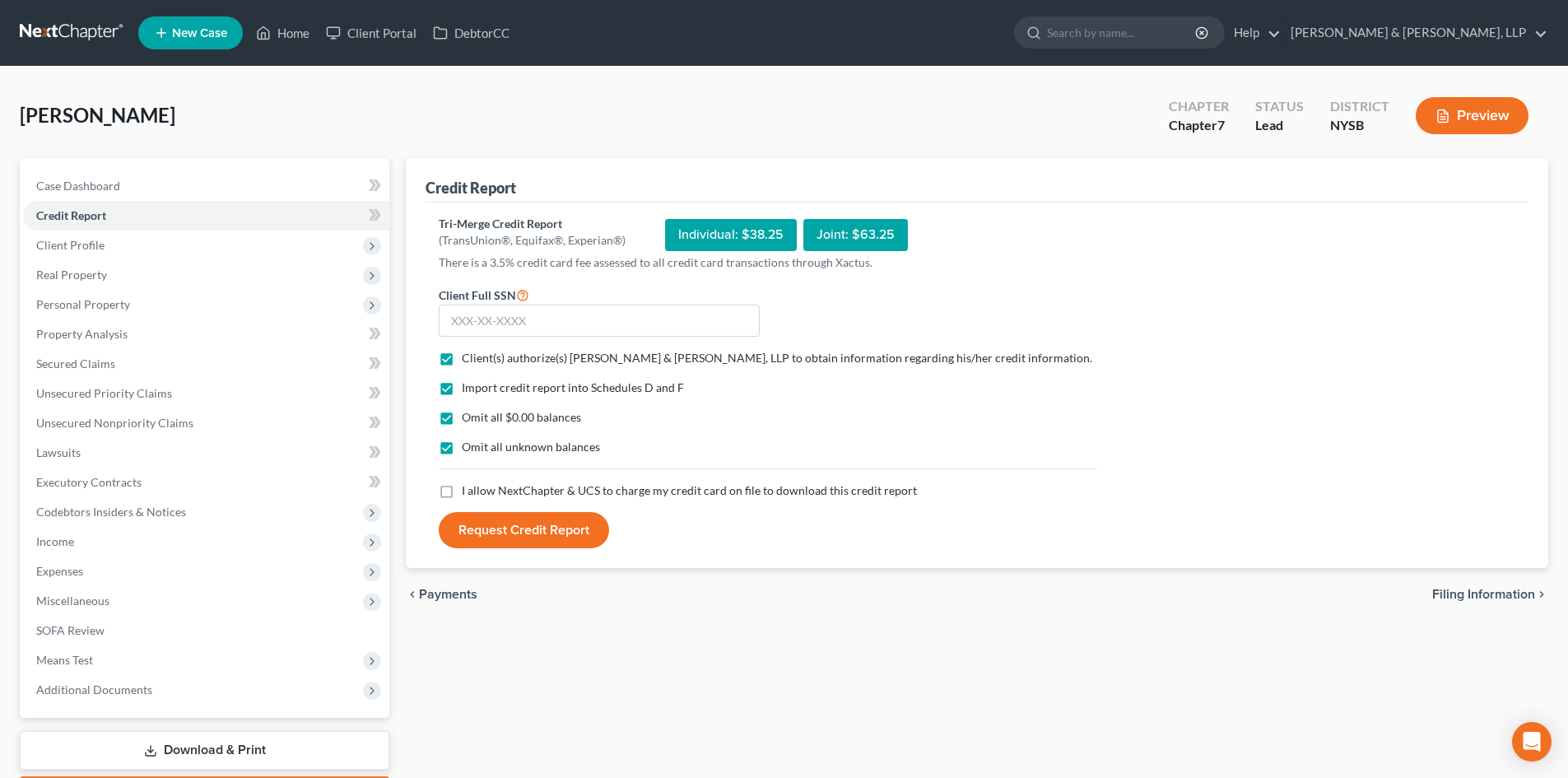
click at [462, 492] on label "I allow NextChapter & UCS to charge my credit card on file to download this cre…" at bounding box center [689, 490] width 455 height 17
click at [468, 492] on input "I allow NextChapter & UCS to charge my credit card on file to download this cre…" at bounding box center [473, 487] width 10 height 10
checkbox input "true"
click at [516, 319] on input "text" at bounding box center [599, 321] width 321 height 33
type input "056-72-6277"
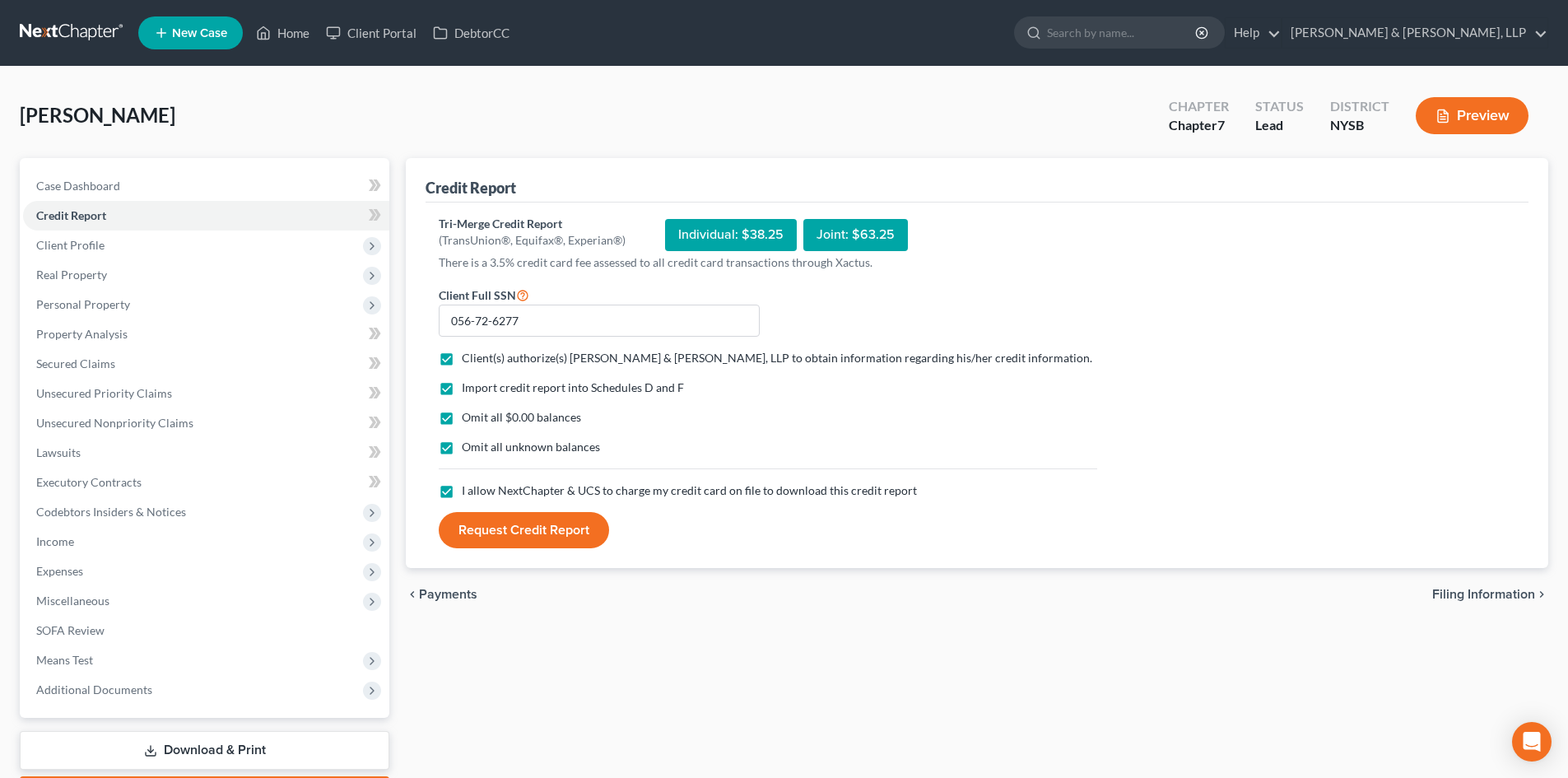
click at [534, 538] on button "Request Credit Report" at bounding box center [524, 530] width 171 height 37
